Goal: Task Accomplishment & Management: Manage account settings

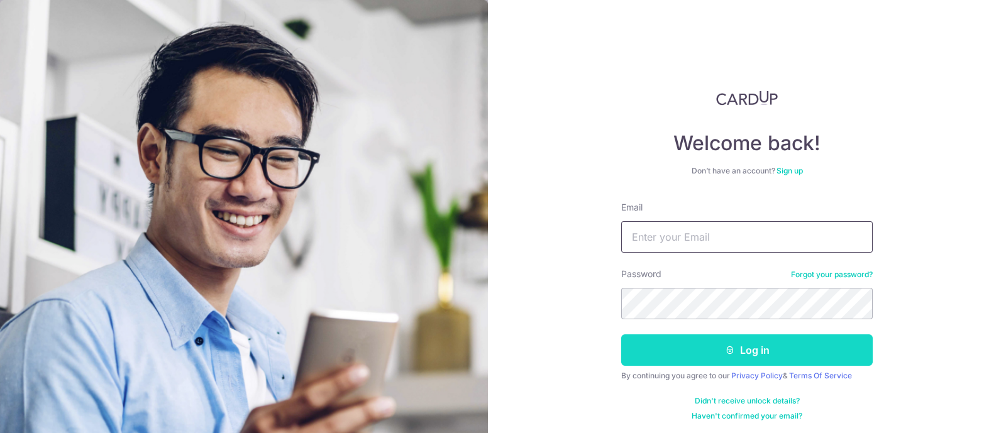
type input "Ritajemair@gmail.com"
click at [699, 363] on button "Log in" at bounding box center [747, 350] width 252 height 31
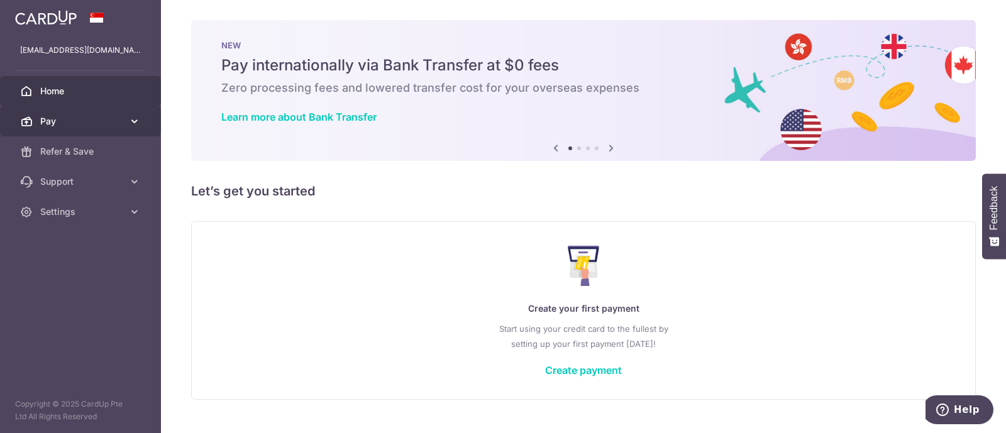
click at [50, 119] on span "Pay" at bounding box center [81, 121] width 83 height 13
click at [80, 126] on span "Pay" at bounding box center [81, 121] width 83 height 13
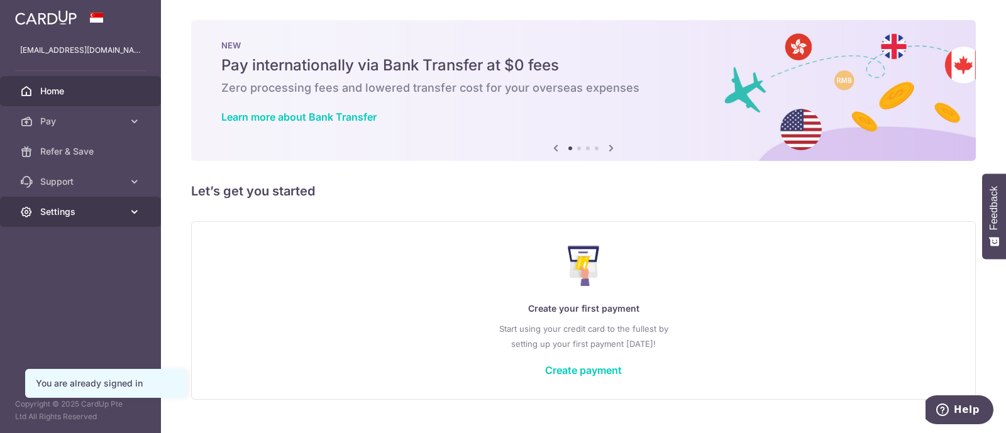
click at [63, 218] on link "Settings" at bounding box center [80, 212] width 161 height 30
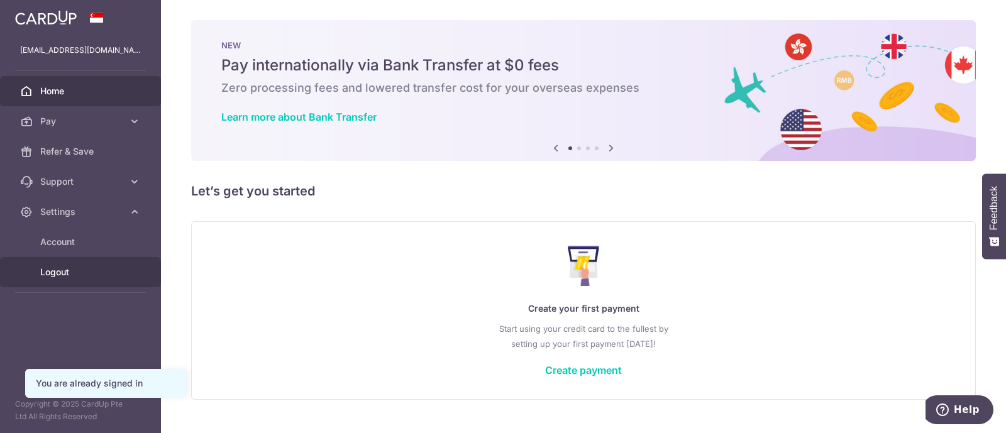
click at [50, 270] on span "Logout" at bounding box center [81, 272] width 83 height 13
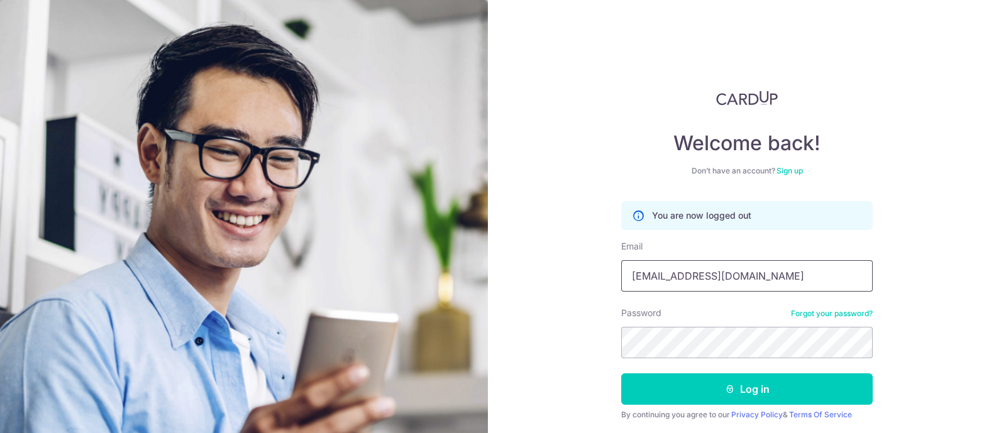
click at [684, 289] on input "Ritajemair@gmail.com" at bounding box center [747, 275] width 252 height 31
type input "[EMAIL_ADDRESS][DOMAIN_NAME]"
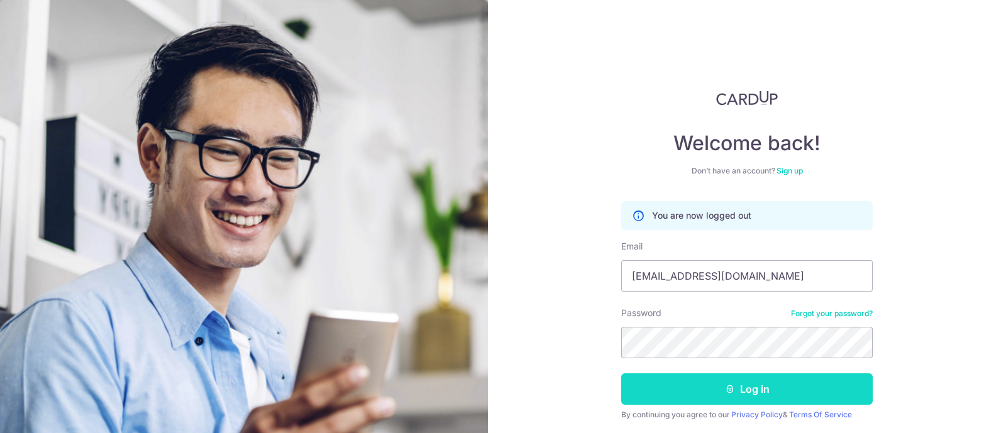
click at [671, 386] on button "Log in" at bounding box center [747, 389] width 252 height 31
